Goal: Task Accomplishment & Management: Manage account settings

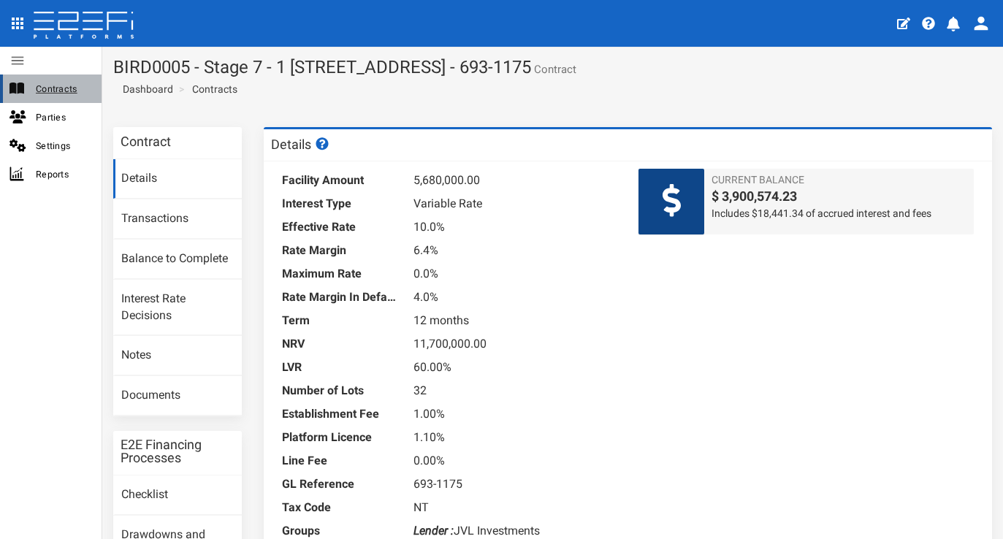
click at [67, 93] on span "Contracts" at bounding box center [63, 88] width 54 height 17
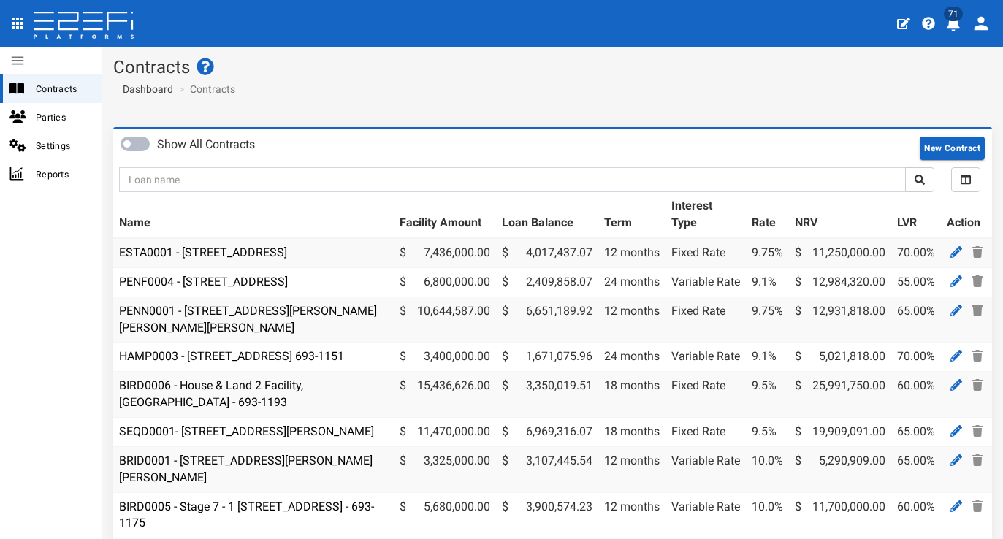
click at [954, 31] on icon "profile" at bounding box center [953, 24] width 15 height 15
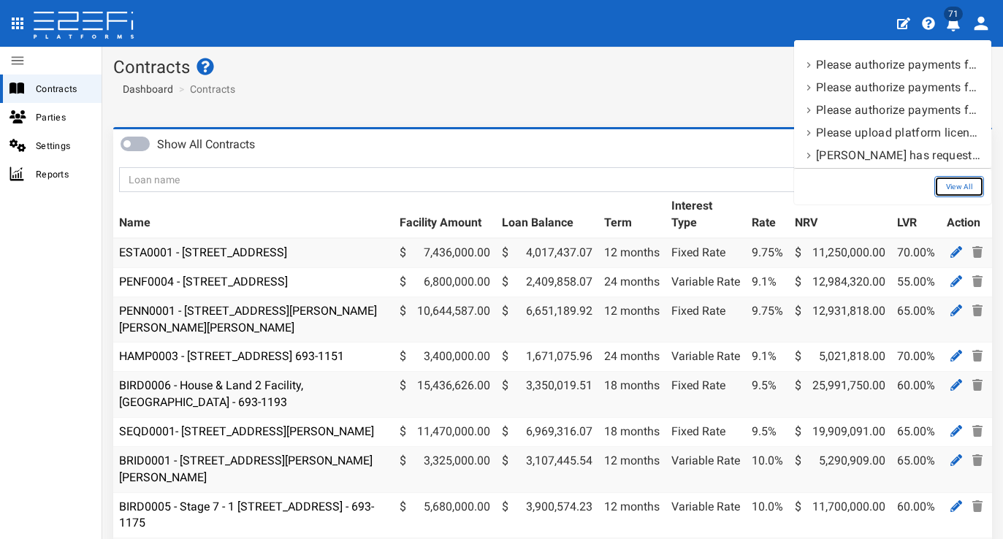
click at [948, 193] on link "View All" at bounding box center [959, 186] width 50 height 21
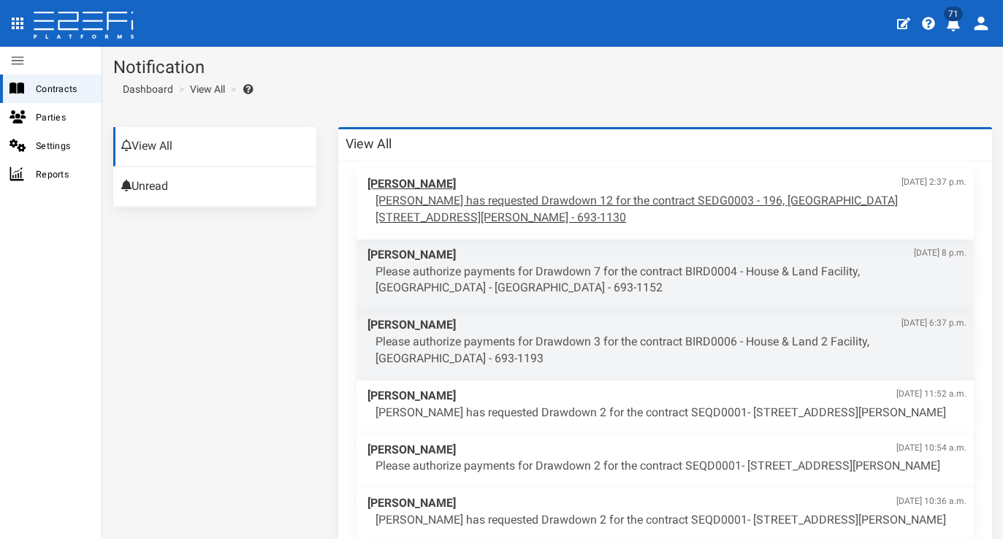
click at [555, 198] on p "Maddy Evans has requested Drawdown 12 for the contract SEDG0003 - 196, 206 & 20…" at bounding box center [670, 210] width 591 height 34
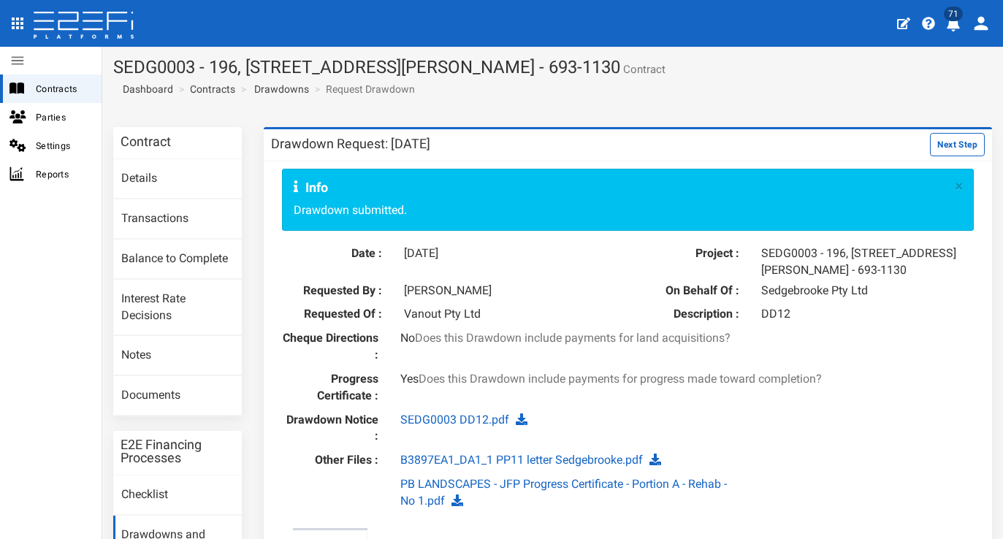
click at [937, 140] on button "Next Step" at bounding box center [957, 144] width 55 height 23
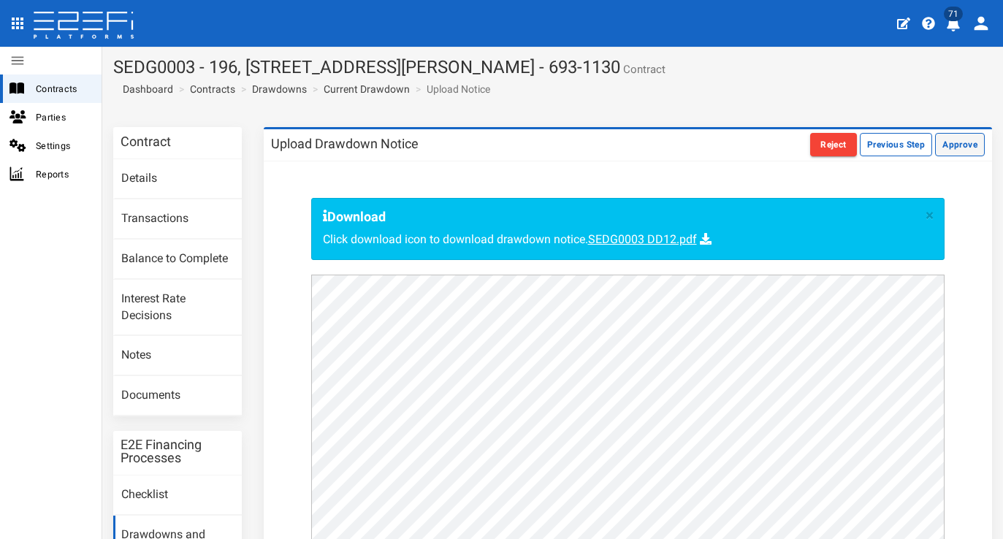
click at [966, 148] on button "Approve" at bounding box center [960, 144] width 50 height 23
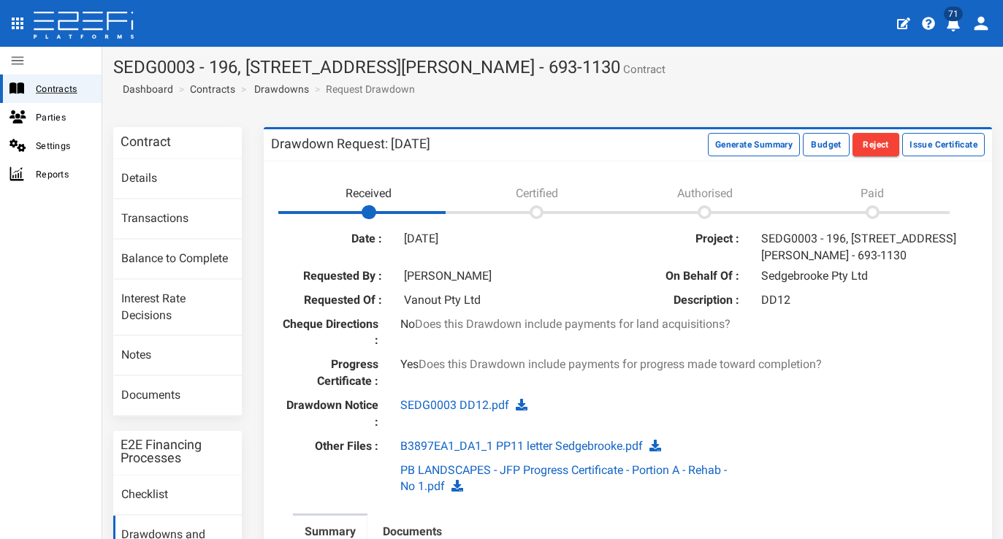
click at [72, 87] on span "Contracts" at bounding box center [63, 88] width 54 height 17
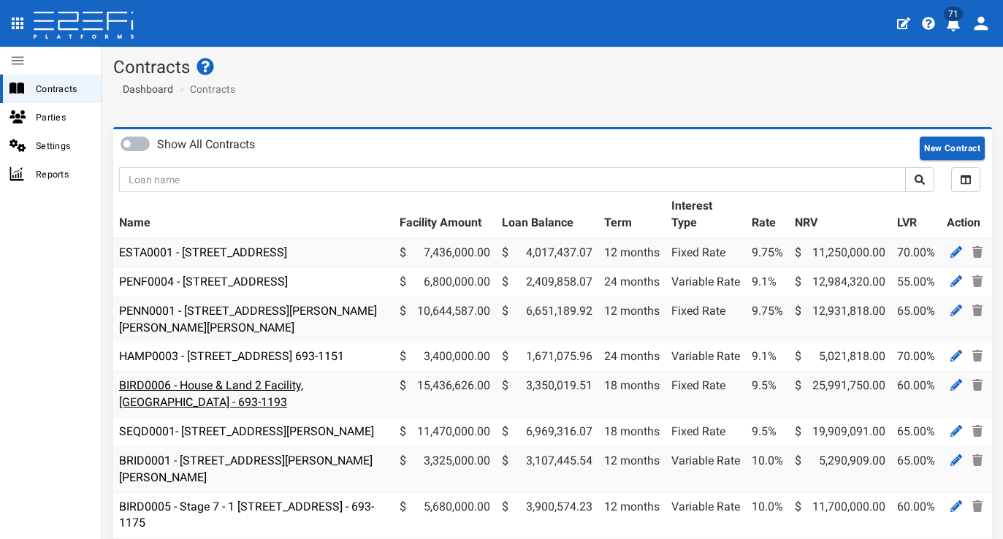
click at [199, 409] on link "BIRD0006 - House & Land 2 Facility, [GEOGRAPHIC_DATA] - 693-1193" at bounding box center [211, 393] width 184 height 31
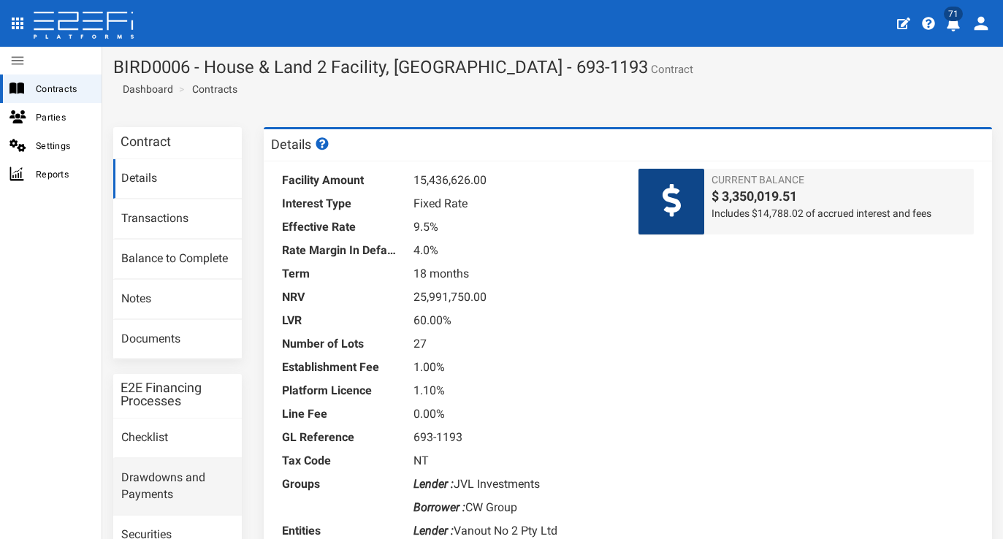
click at [177, 481] on link "Drawdowns and Payments" at bounding box center [177, 487] width 129 height 56
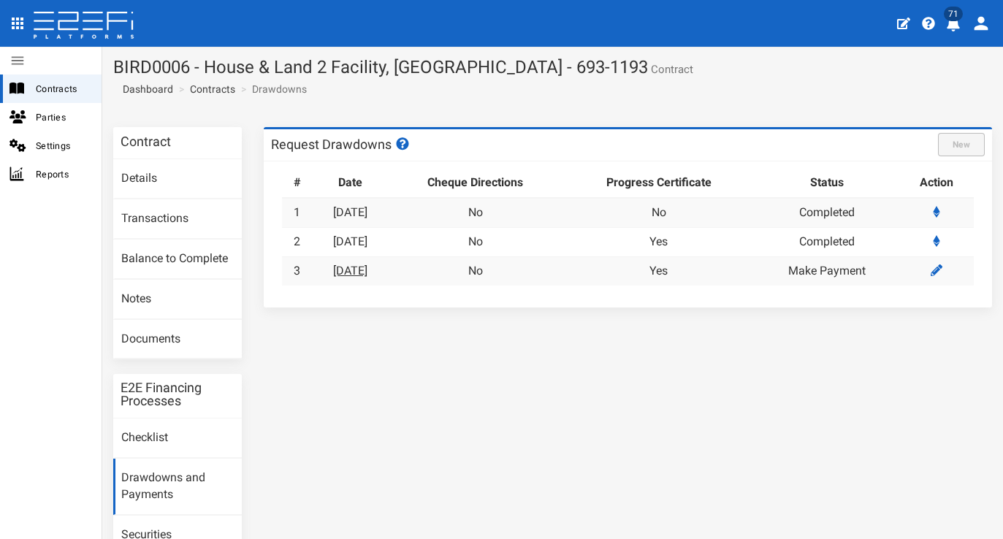
click at [367, 264] on link "[DATE]" at bounding box center [350, 271] width 34 height 14
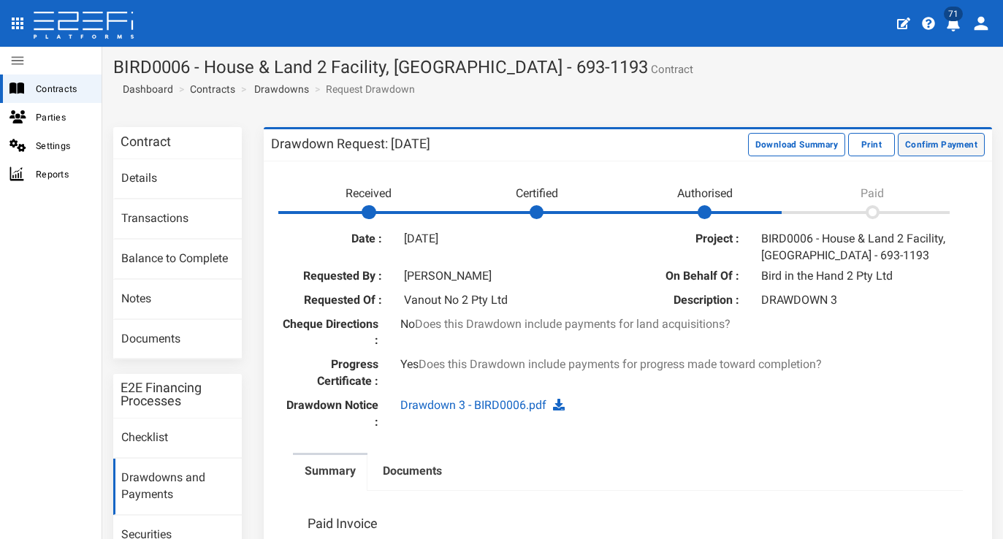
click at [949, 134] on button "Confirm Payment" at bounding box center [940, 144] width 87 height 23
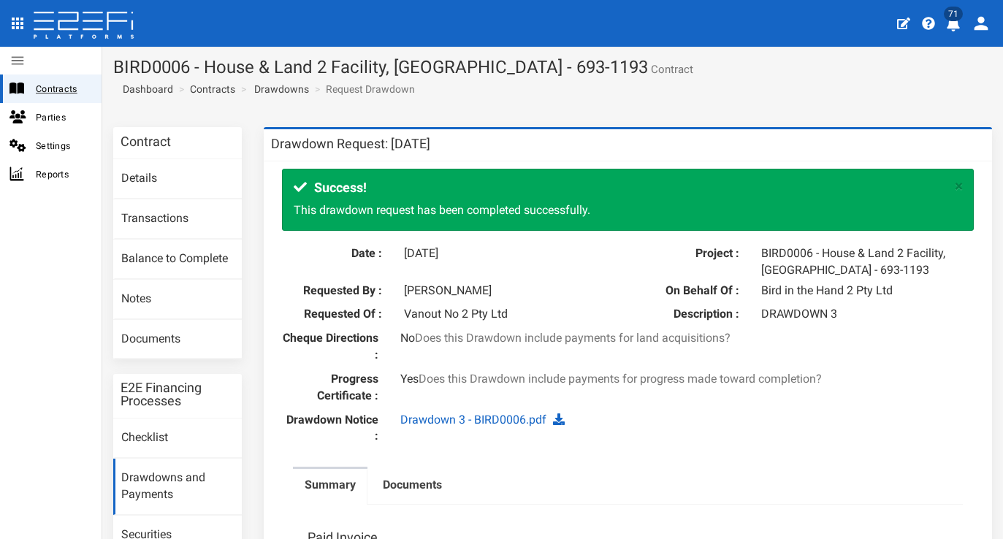
click at [58, 87] on span "Contracts" at bounding box center [63, 88] width 54 height 17
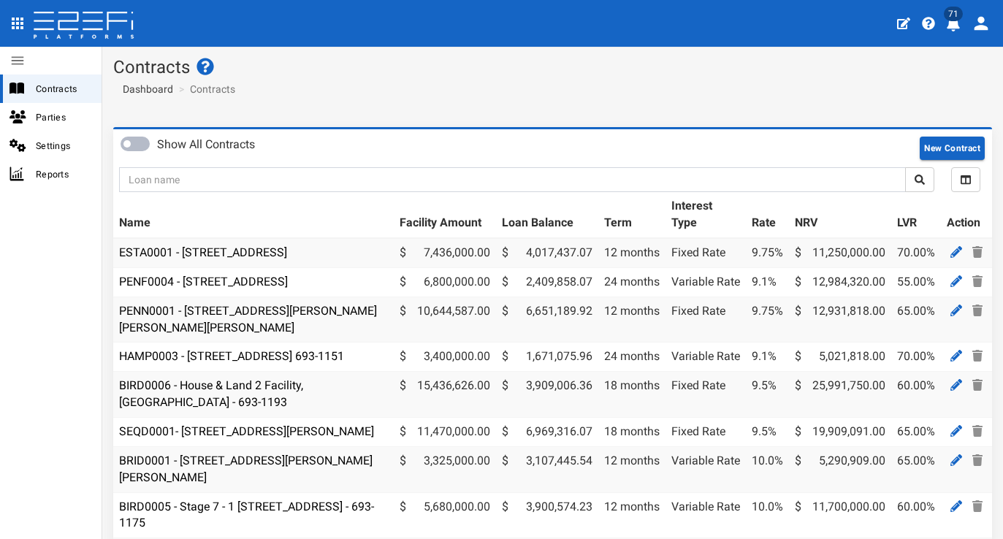
click at [104, 359] on div "Show All Contracts New Contract All Selected Facility Amount Loan Balance Term …" at bounding box center [552, 413] width 900 height 573
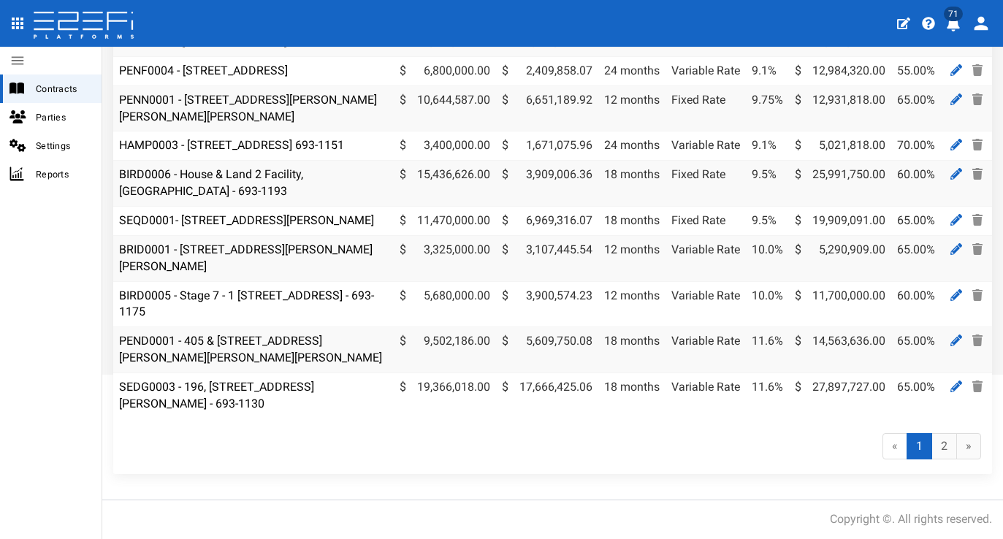
scroll to position [247, 0]
click at [940, 445] on link "2" at bounding box center [944, 446] width 26 height 27
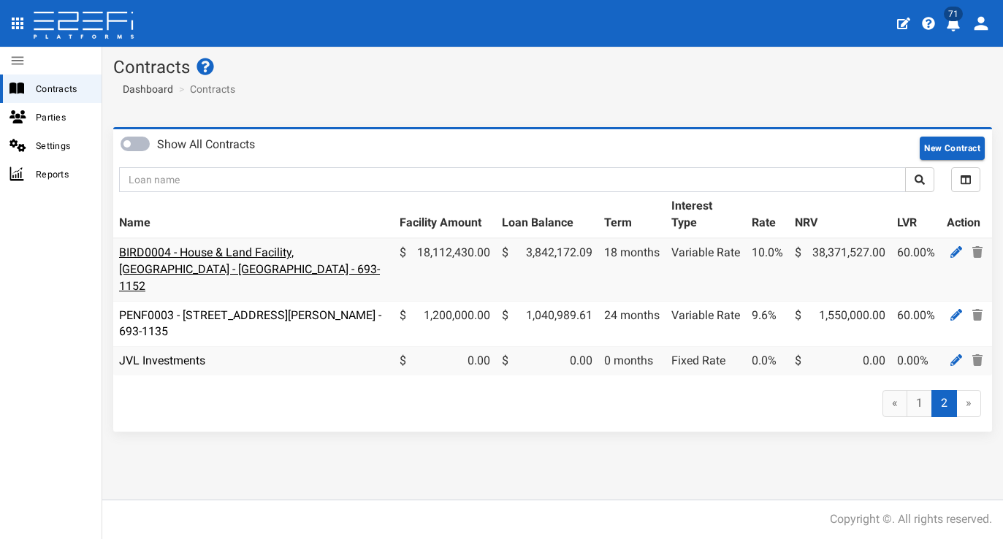
click at [253, 251] on link "BIRD0004 - House & Land Facility, Port Macquarie - VANT02 - 693-1152" at bounding box center [249, 268] width 261 height 47
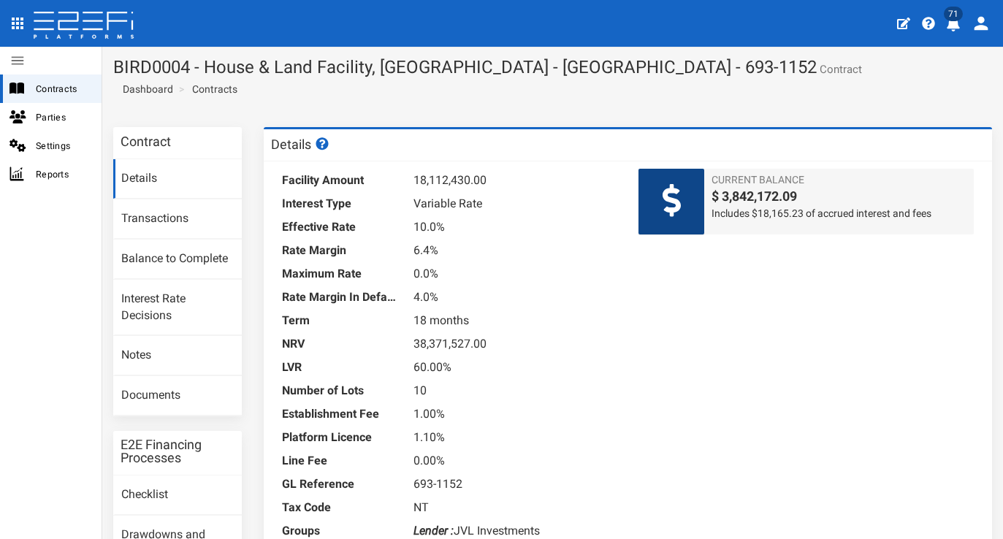
click at [250, 429] on div "Contract Details Transactions Balance to Complete Interest Rate Decisions Notes…" at bounding box center [177, 417] width 150 height 580
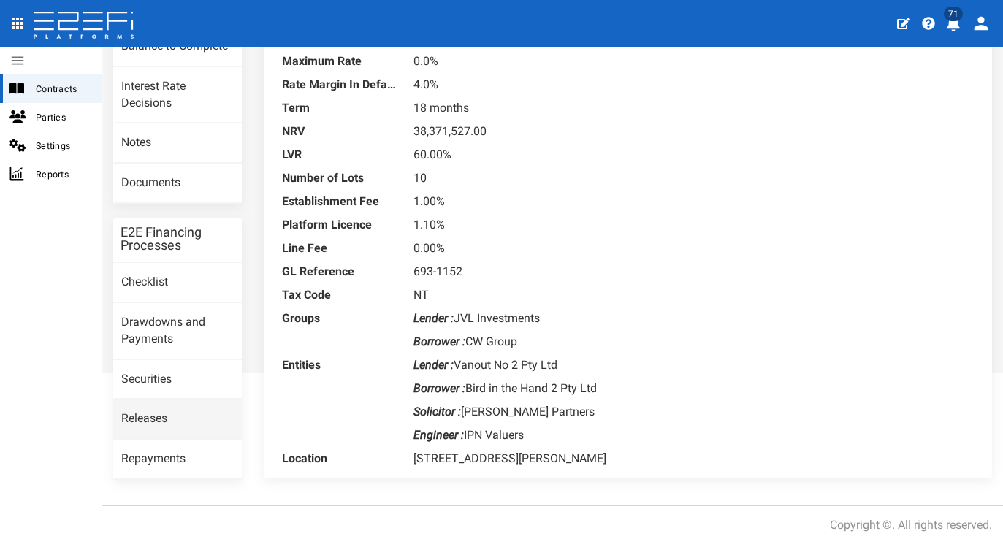
scroll to position [221, 0]
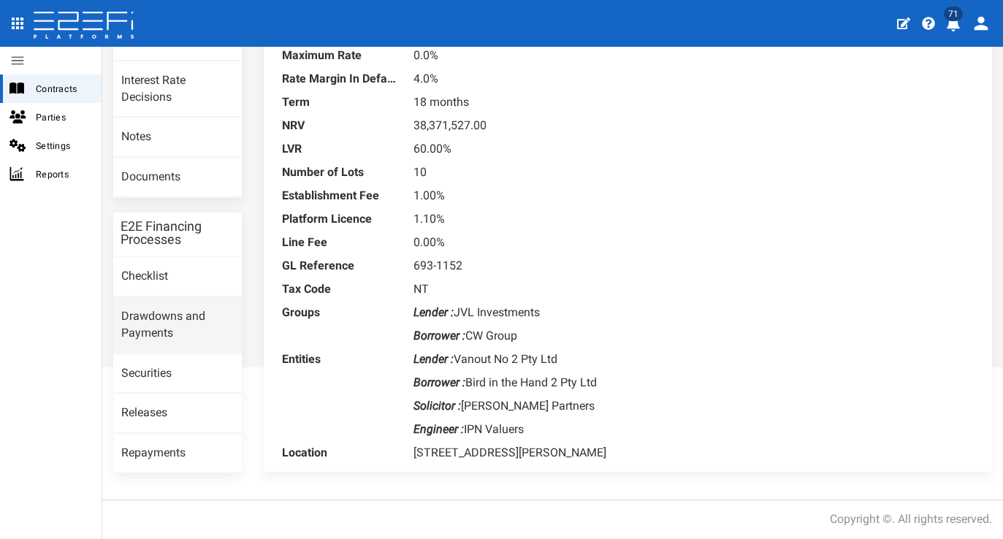
click at [168, 313] on link "Drawdowns and Payments" at bounding box center [177, 325] width 129 height 56
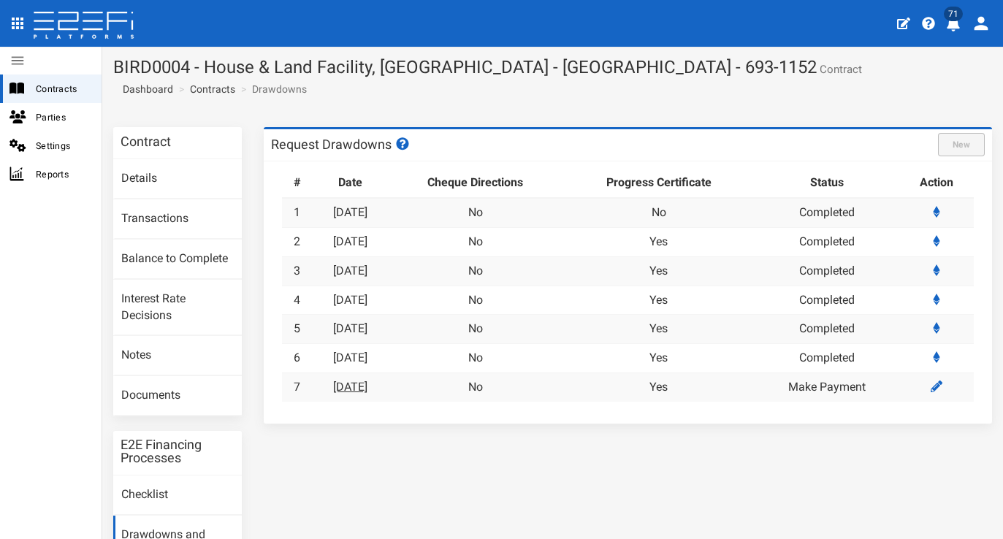
click at [344, 380] on link "[DATE]" at bounding box center [350, 387] width 34 height 14
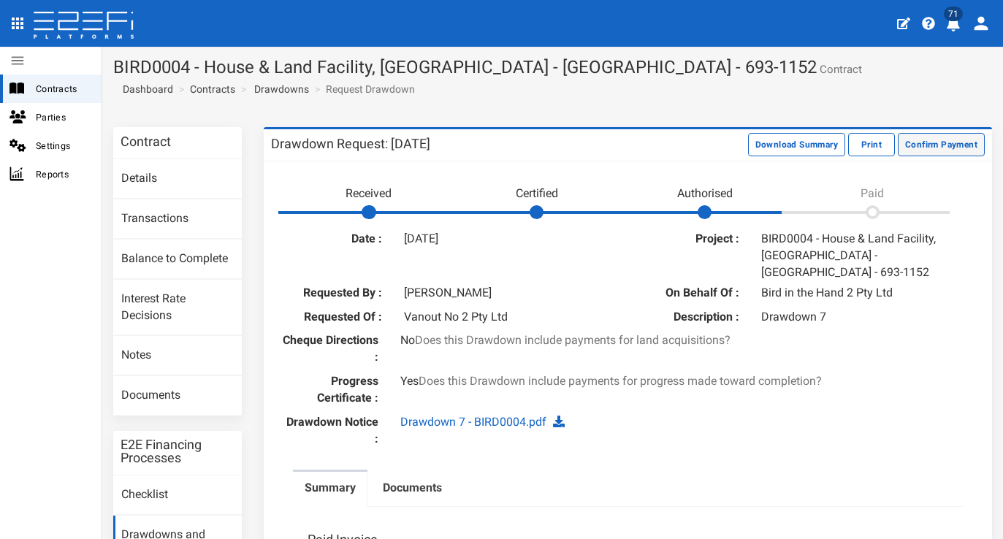
click at [914, 139] on button "Confirm Payment" at bounding box center [940, 144] width 87 height 23
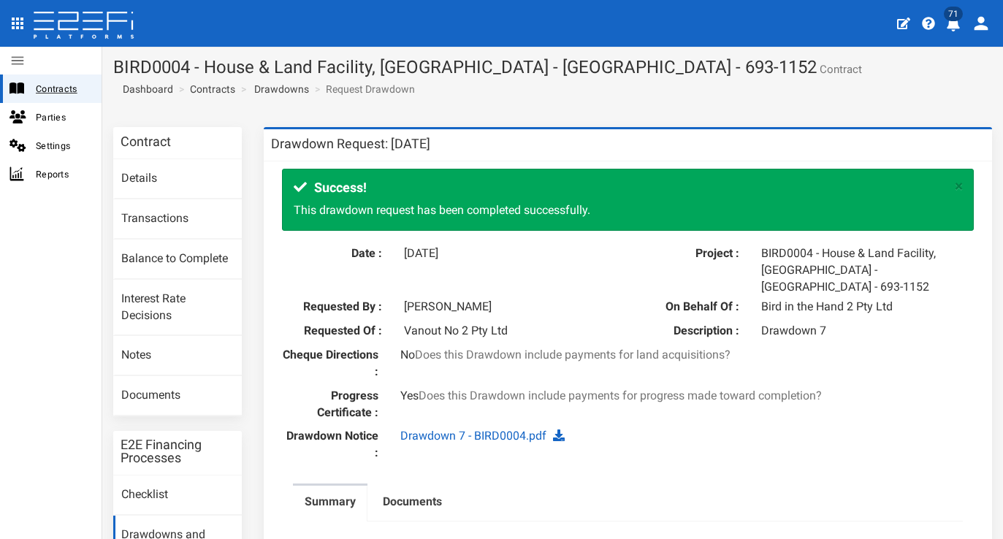
click at [69, 80] on span "Contracts" at bounding box center [63, 88] width 54 height 17
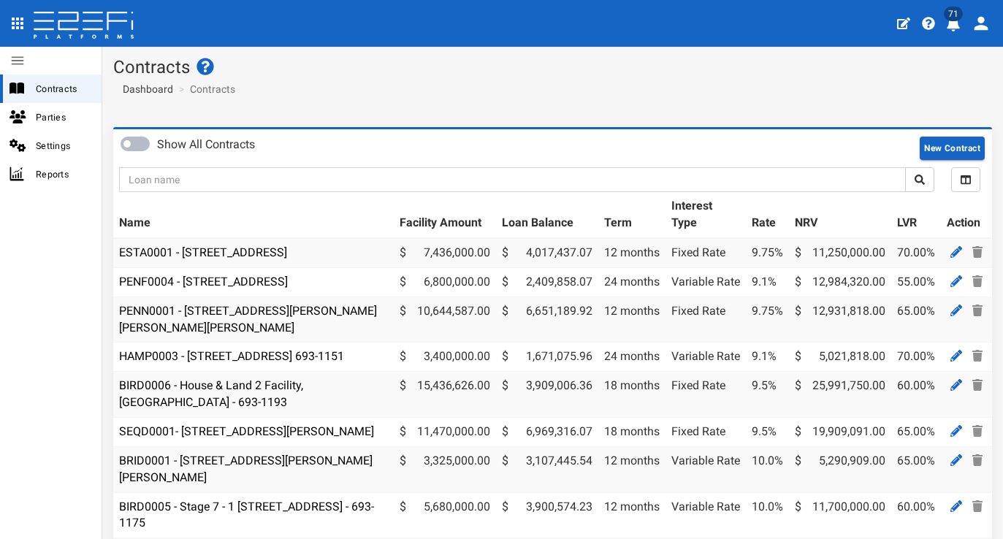
click at [951, 14] on span "71" at bounding box center [952, 14] width 19 height 15
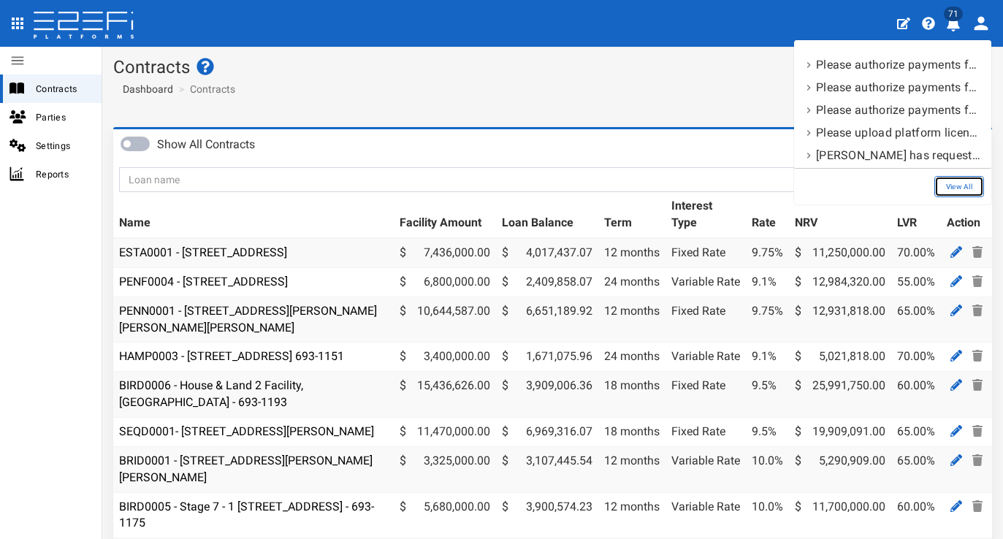
click at [951, 184] on link "View All" at bounding box center [959, 186] width 50 height 21
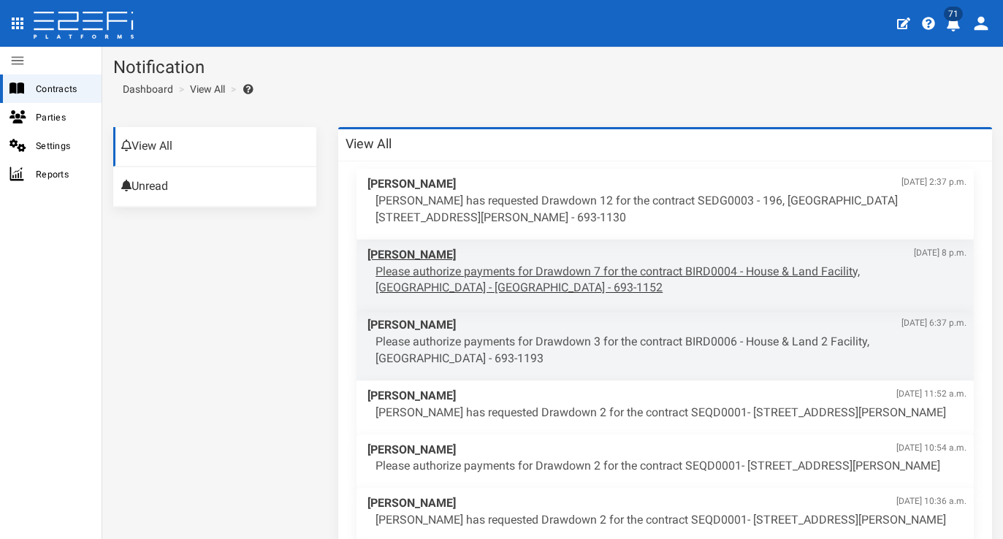
click at [620, 264] on p "Please authorize payments for Drawdown 7 for the contract BIRD0004 - House & La…" at bounding box center [670, 281] width 591 height 34
